Goal: Navigation & Orientation: Go to known website

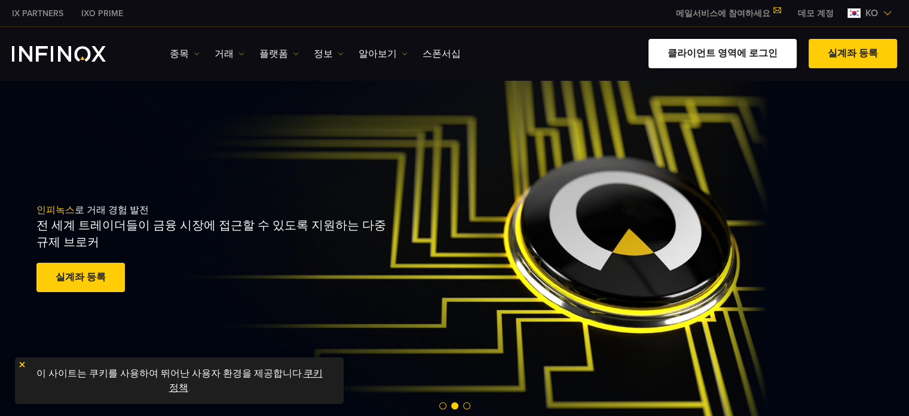
click at [740, 56] on link "클라이언트 영역에 로그인" at bounding box center [723, 53] width 148 height 29
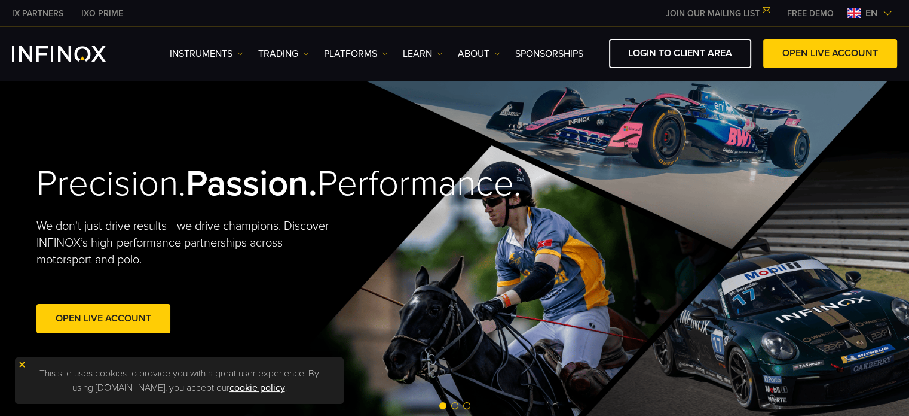
click at [873, 14] on span "en" at bounding box center [872, 13] width 22 height 14
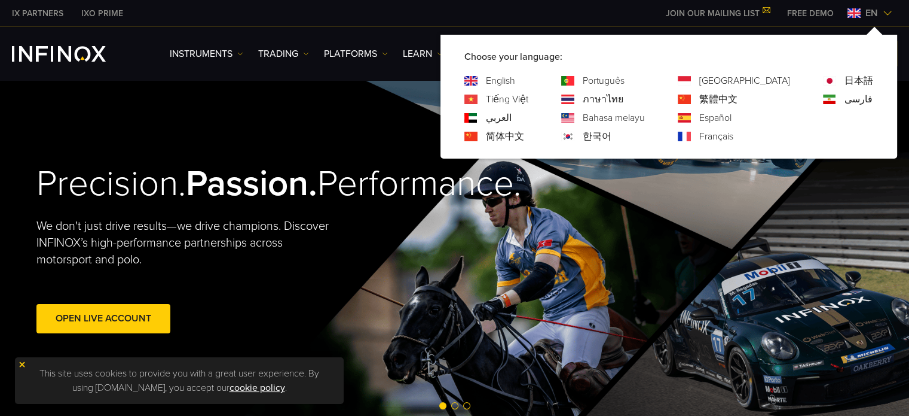
click at [612, 136] on link "한국어" at bounding box center [597, 136] width 29 height 14
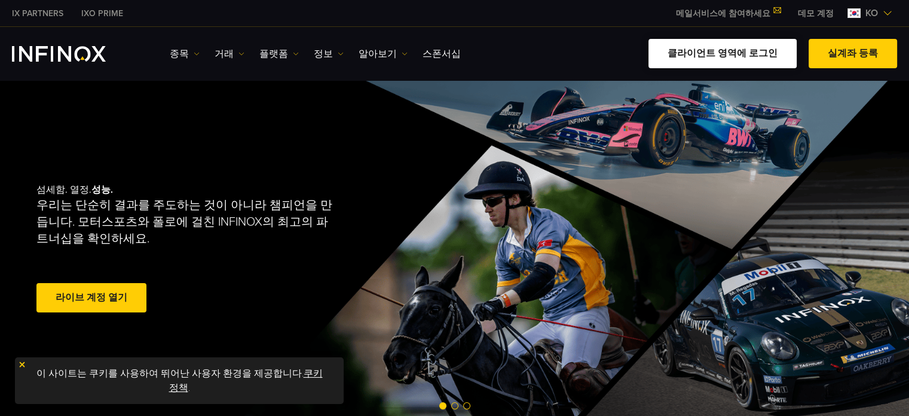
click at [740, 57] on link "클라이언트 영역에 로그인" at bounding box center [723, 53] width 148 height 29
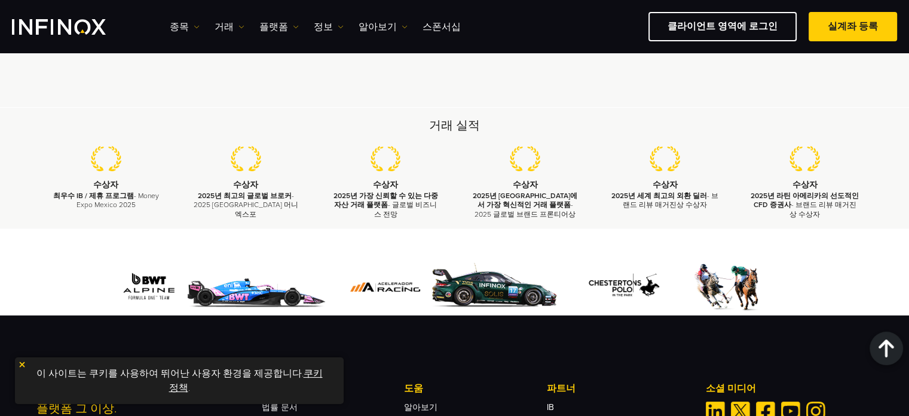
scroll to position [3528, 0]
